Goal: Task Accomplishment & Management: Manage account settings

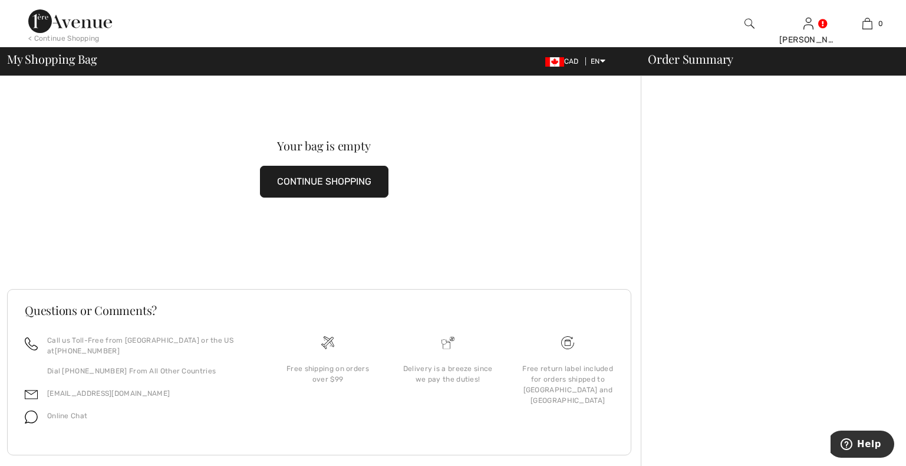
checkbox input "true"
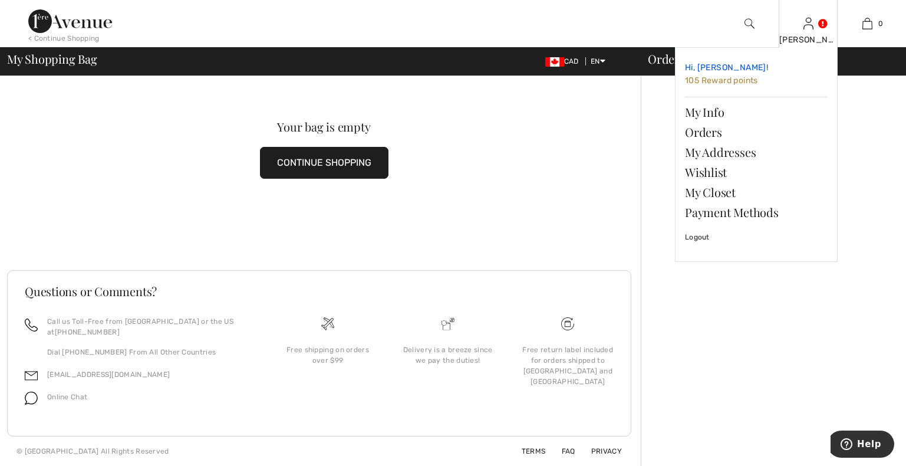
click at [704, 80] on span "105 Reward points" at bounding box center [721, 80] width 73 height 10
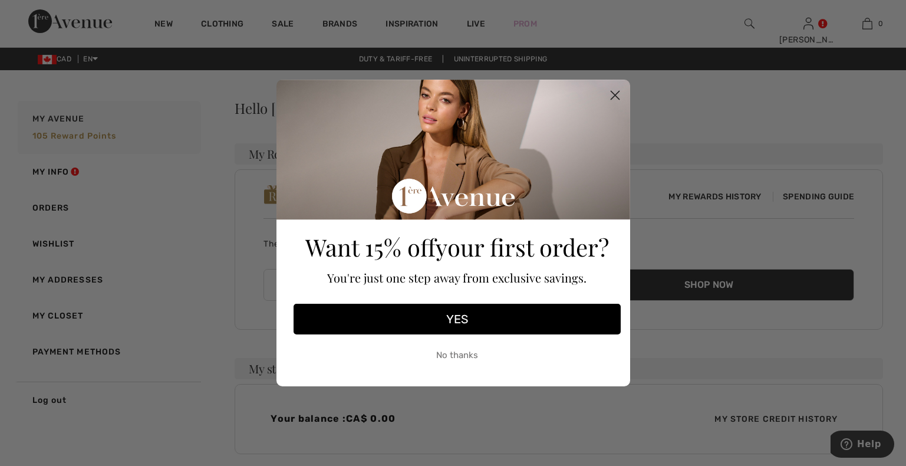
click at [615, 93] on icon "Close dialog" at bounding box center [615, 95] width 21 height 21
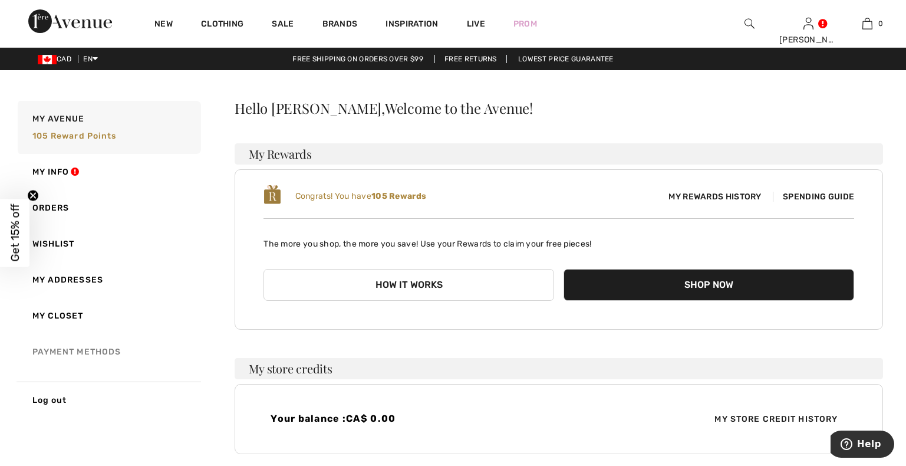
click at [77, 349] on link "Payment Methods" at bounding box center [108, 352] width 186 height 36
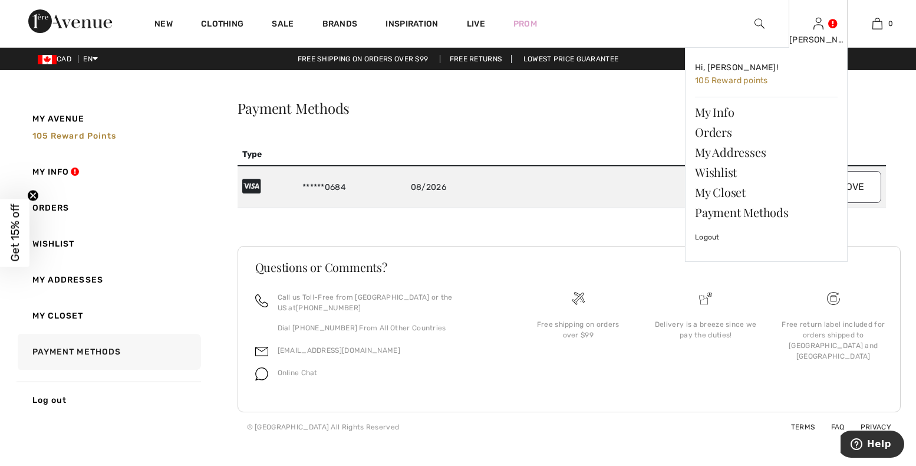
click at [820, 35] on div "[PERSON_NAME]" at bounding box center [819, 40] width 58 height 12
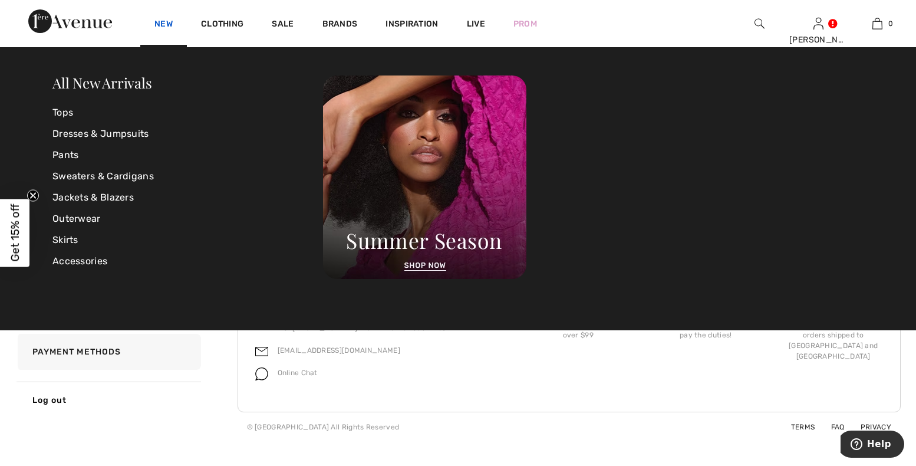
click at [159, 27] on link "New" at bounding box center [164, 25] width 18 height 12
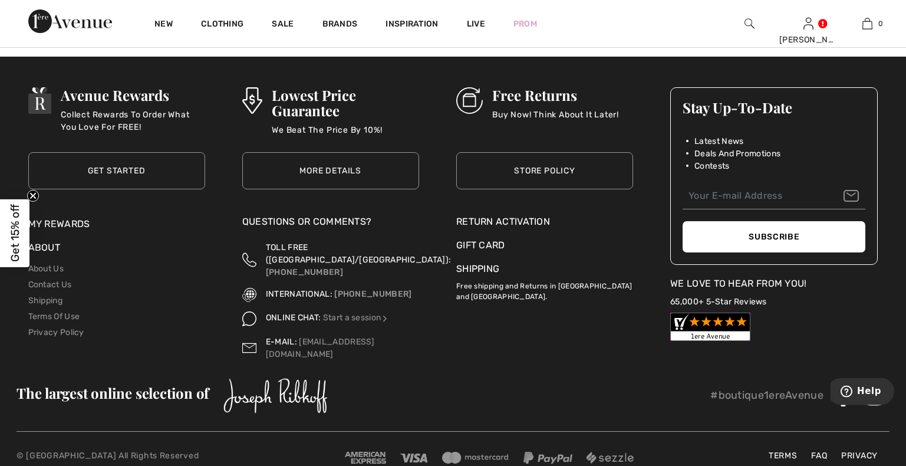
scroll to position [5977, 0]
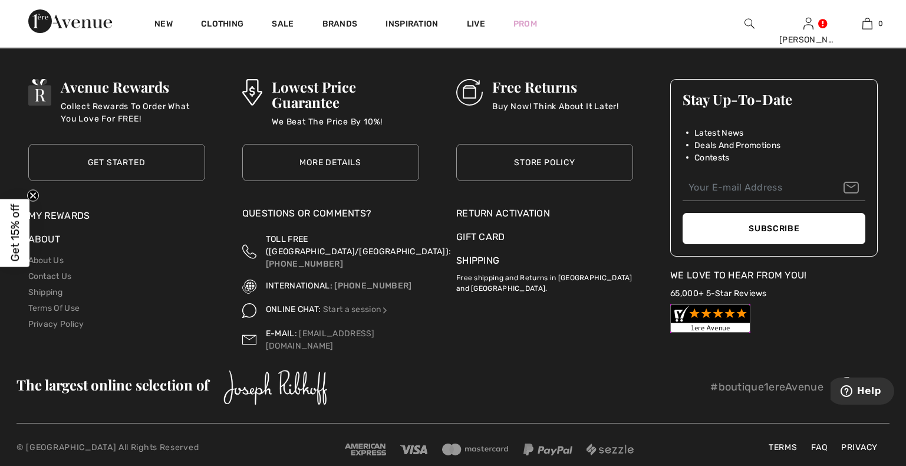
click at [476, 212] on div "Return Activation" at bounding box center [544, 213] width 177 height 14
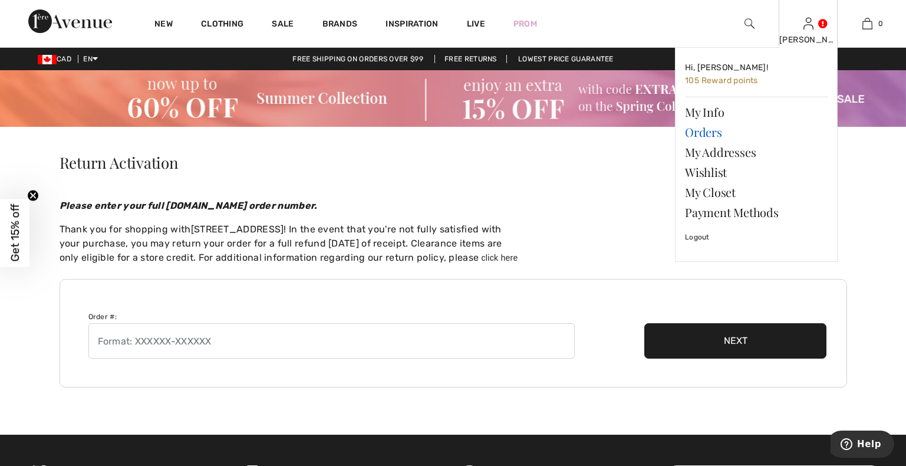
click at [695, 133] on link "Orders" at bounding box center [756, 132] width 143 height 20
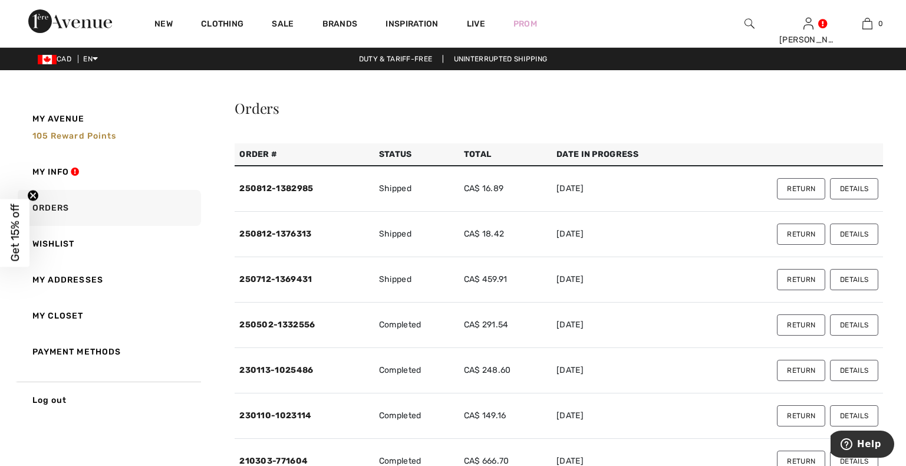
click at [281, 189] on link "250812-1382985" at bounding box center [276, 188] width 74 height 10
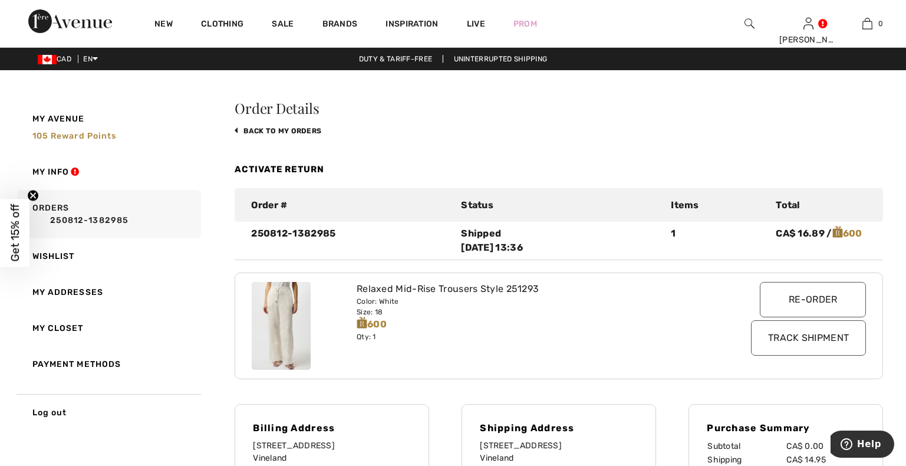
click at [255, 168] on link "Activate Return" at bounding box center [280, 169] width 90 height 11
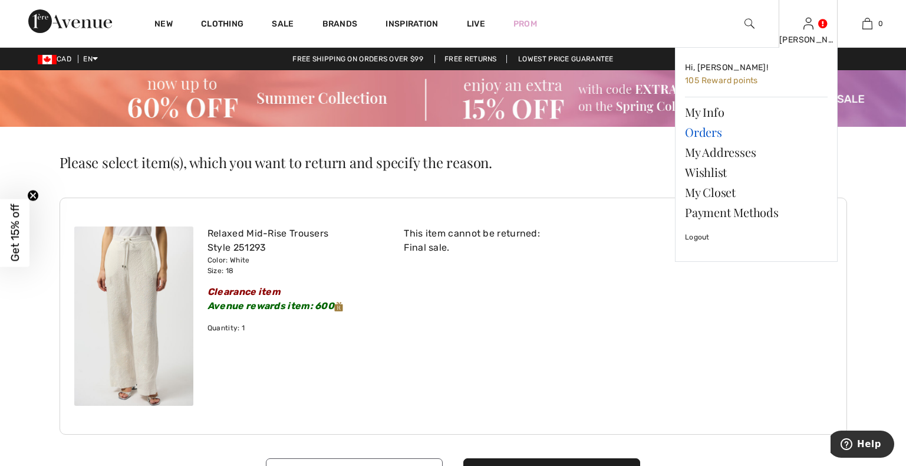
click at [699, 133] on link "Orders" at bounding box center [756, 132] width 143 height 20
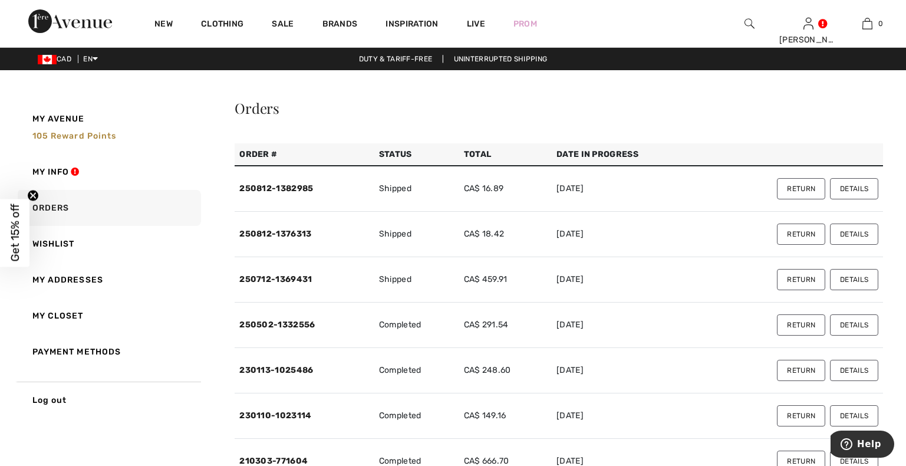
click at [799, 186] on button "Return" at bounding box center [801, 188] width 48 height 21
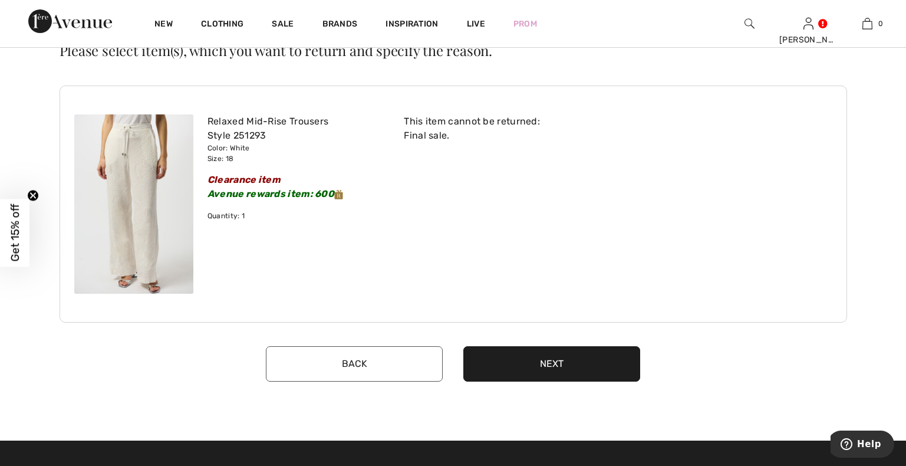
scroll to position [60, 0]
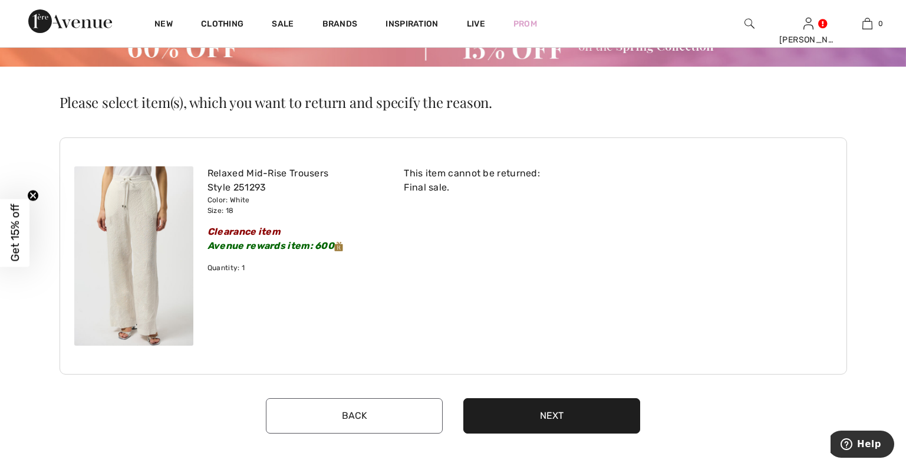
click at [544, 414] on button "Next" at bounding box center [552, 415] width 177 height 35
